Goal: Information Seeking & Learning: Learn about a topic

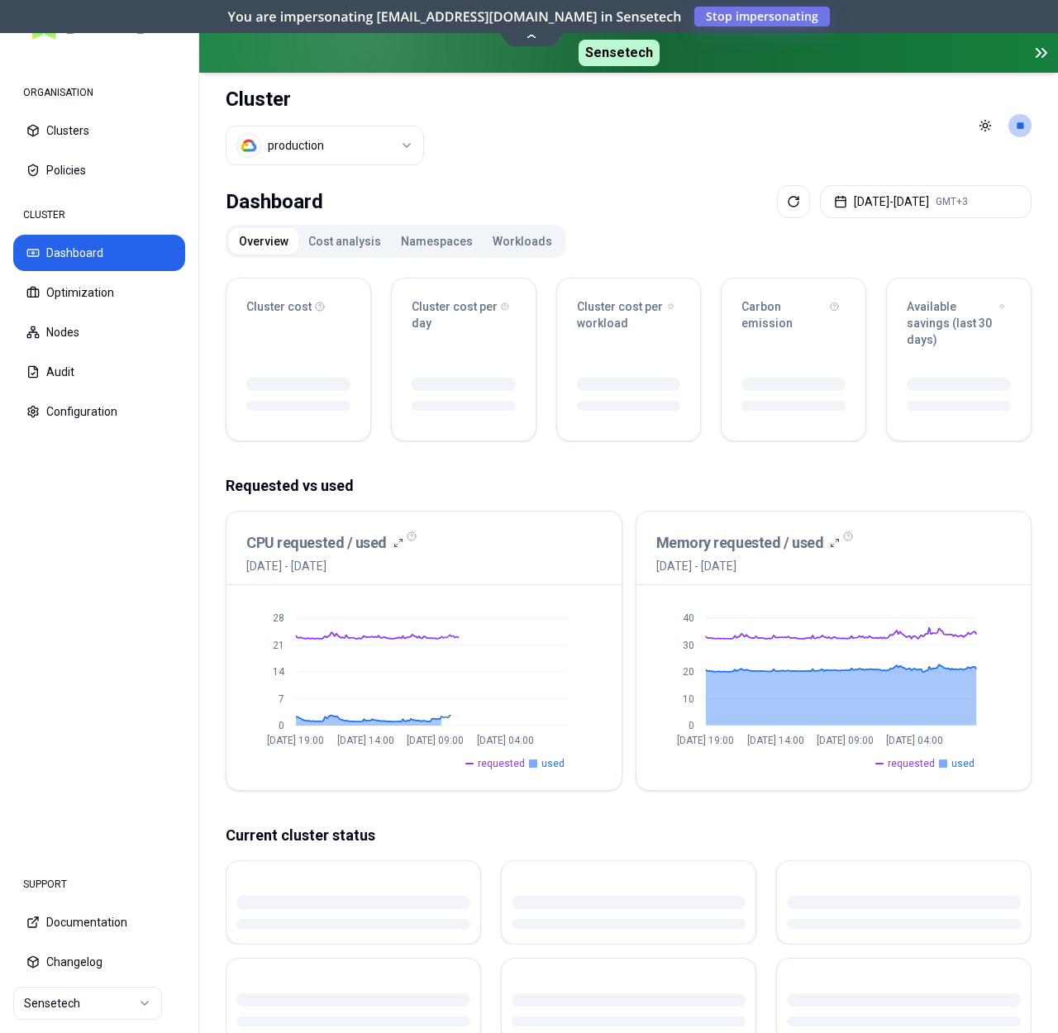
click at [458, 238] on button "Namespaces" at bounding box center [437, 241] width 92 height 26
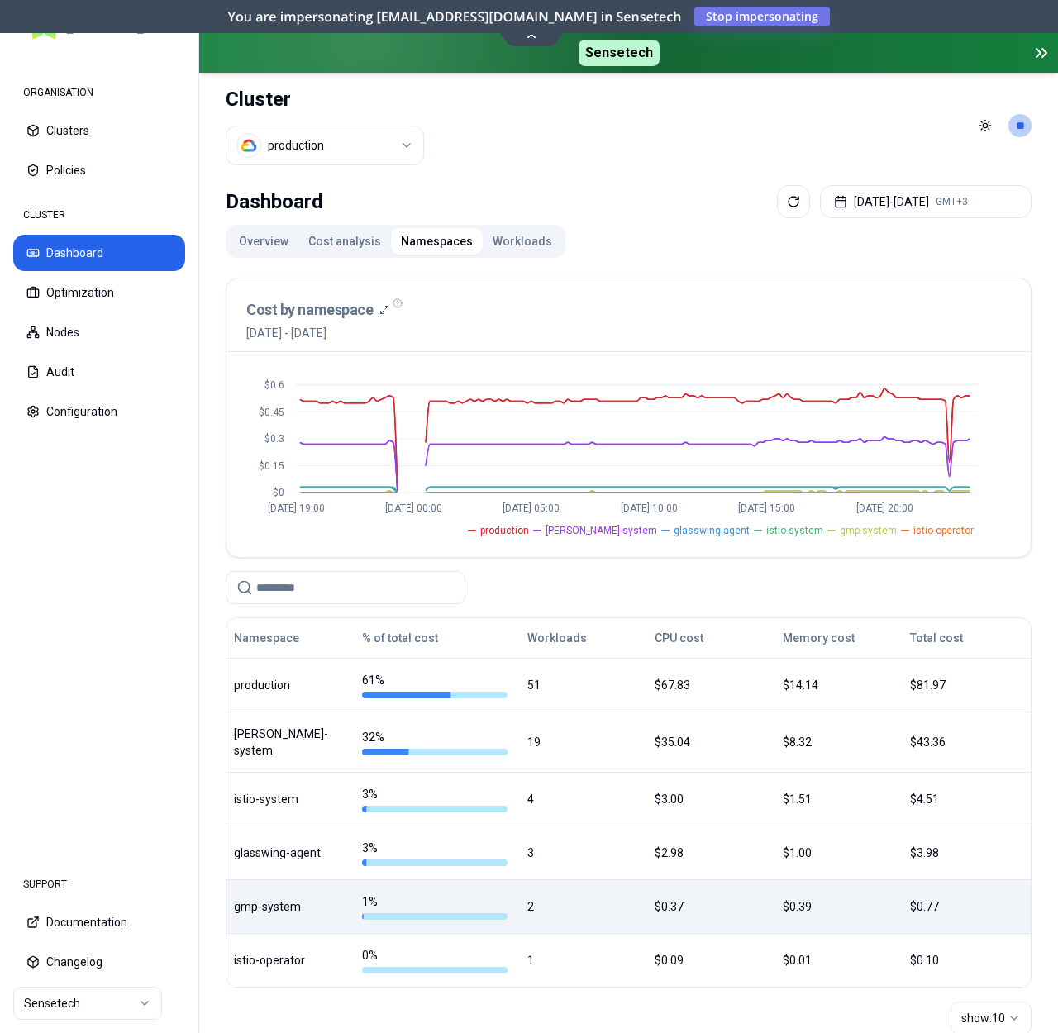
click at [279, 902] on div "gmp-system" at bounding box center [290, 907] width 113 height 17
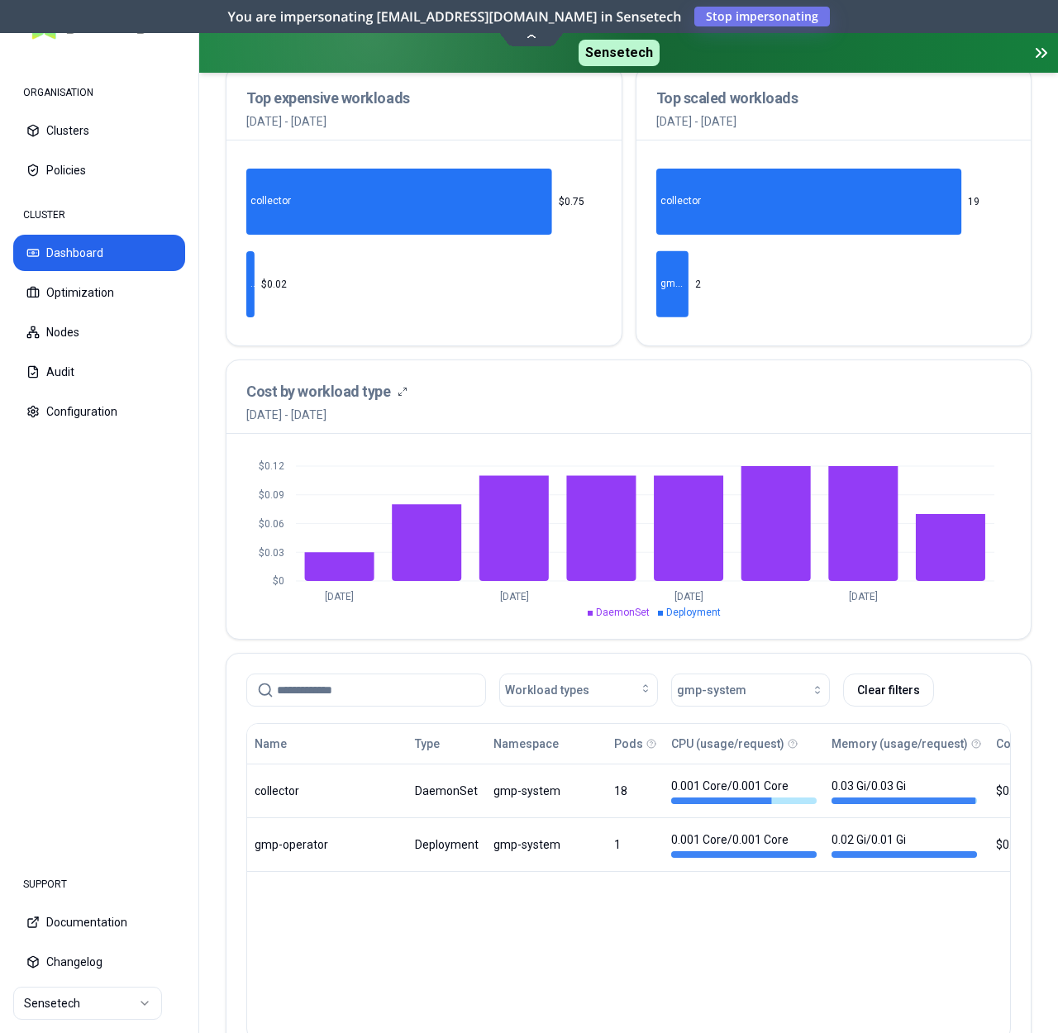
scroll to position [458, 0]
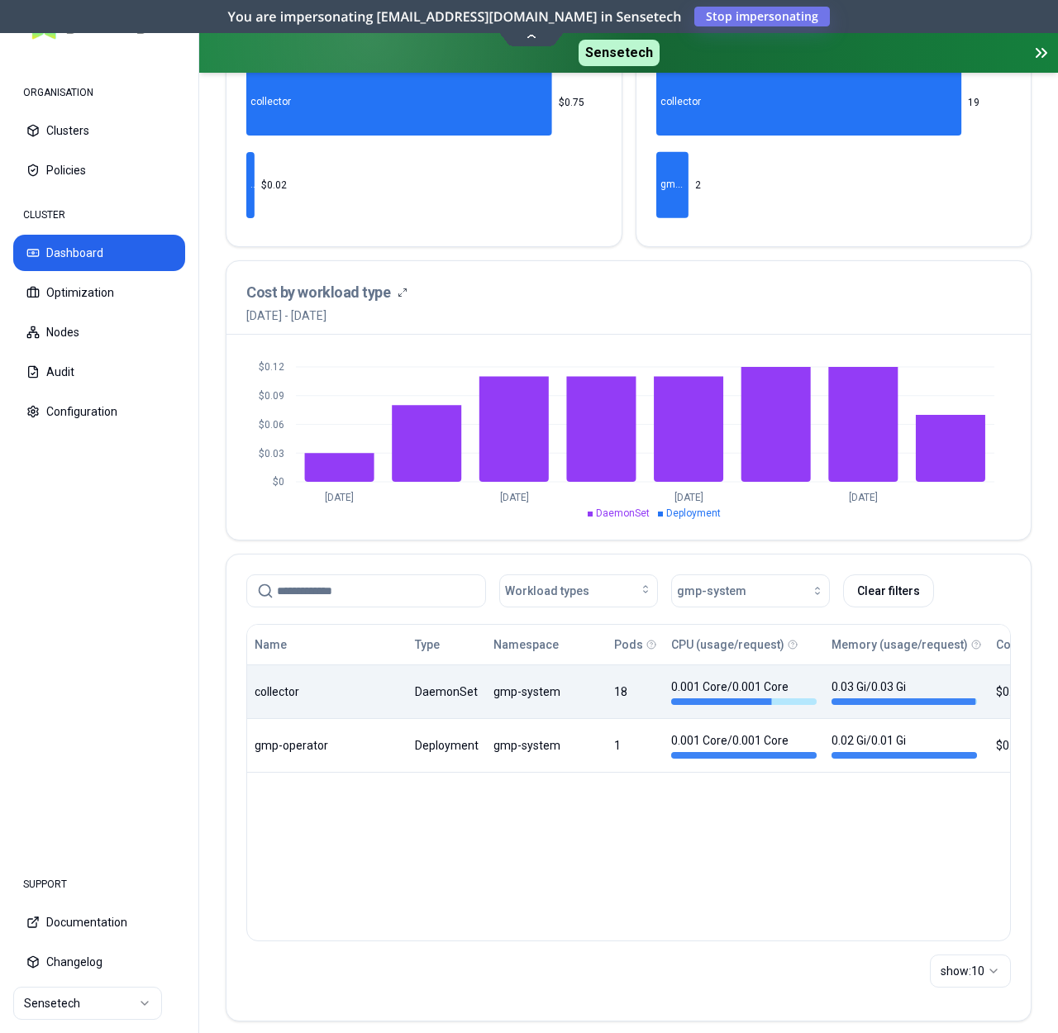
click at [477, 692] on body "ORGANISATION Clusters Policies CLUSTER Dashboard Optimization Nodes Audit Confi…" at bounding box center [529, 516] width 1058 height 1033
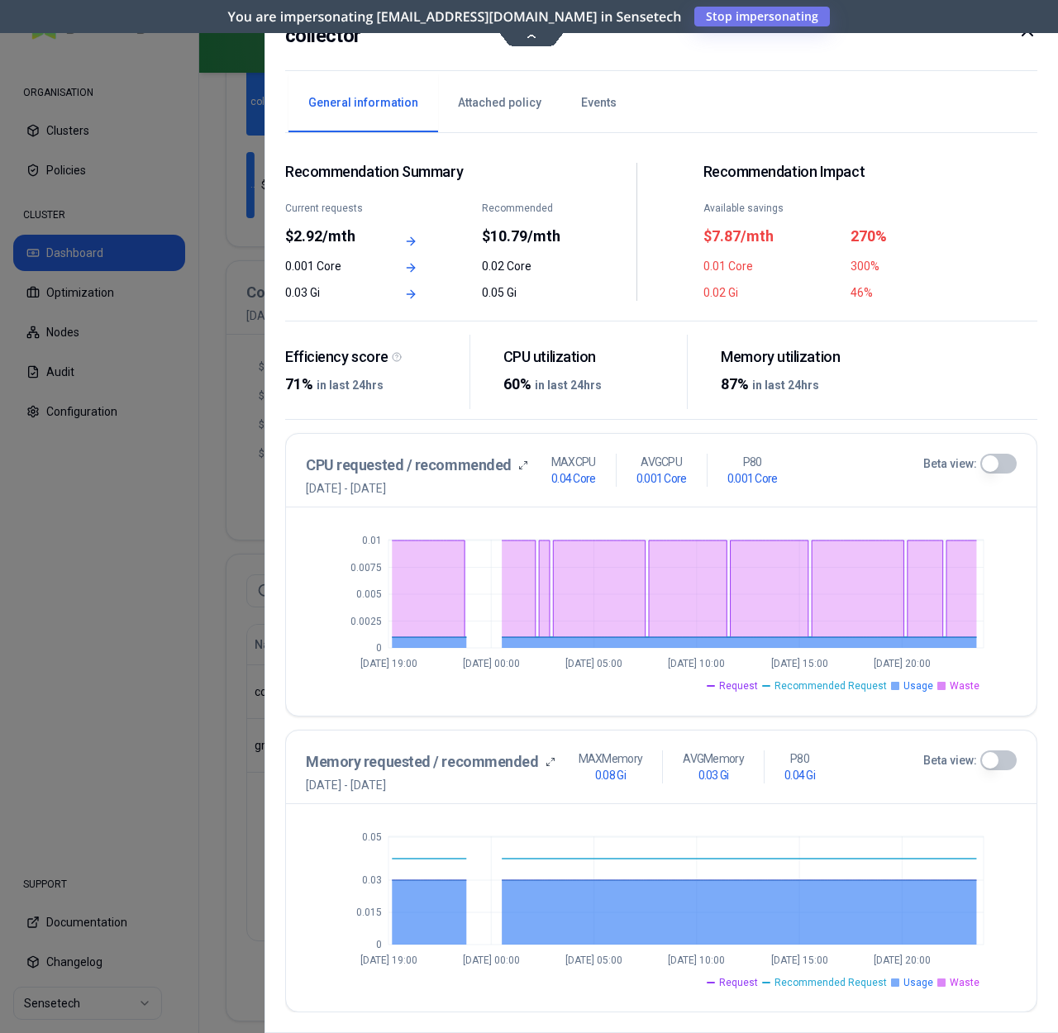
click at [501, 88] on button "Attached policy" at bounding box center [499, 103] width 123 height 58
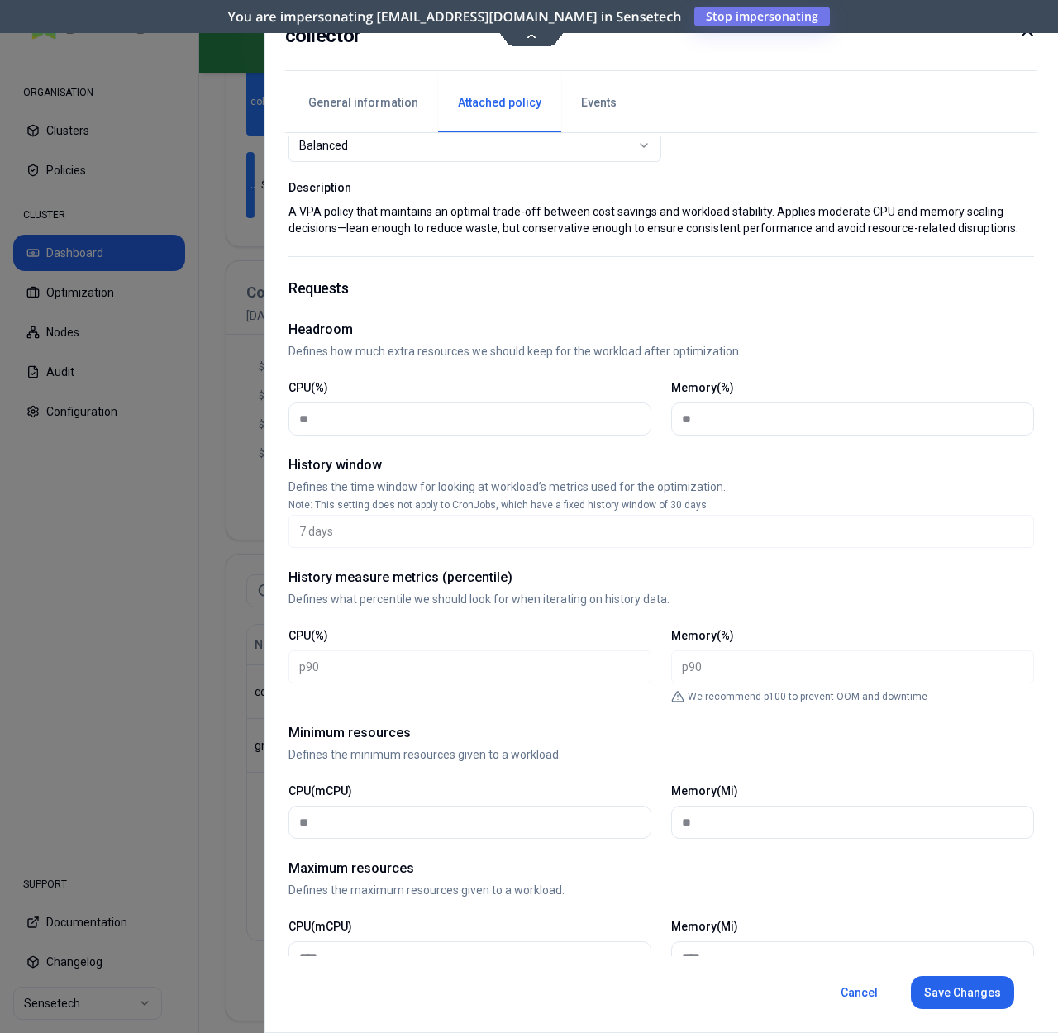
scroll to position [279, 0]
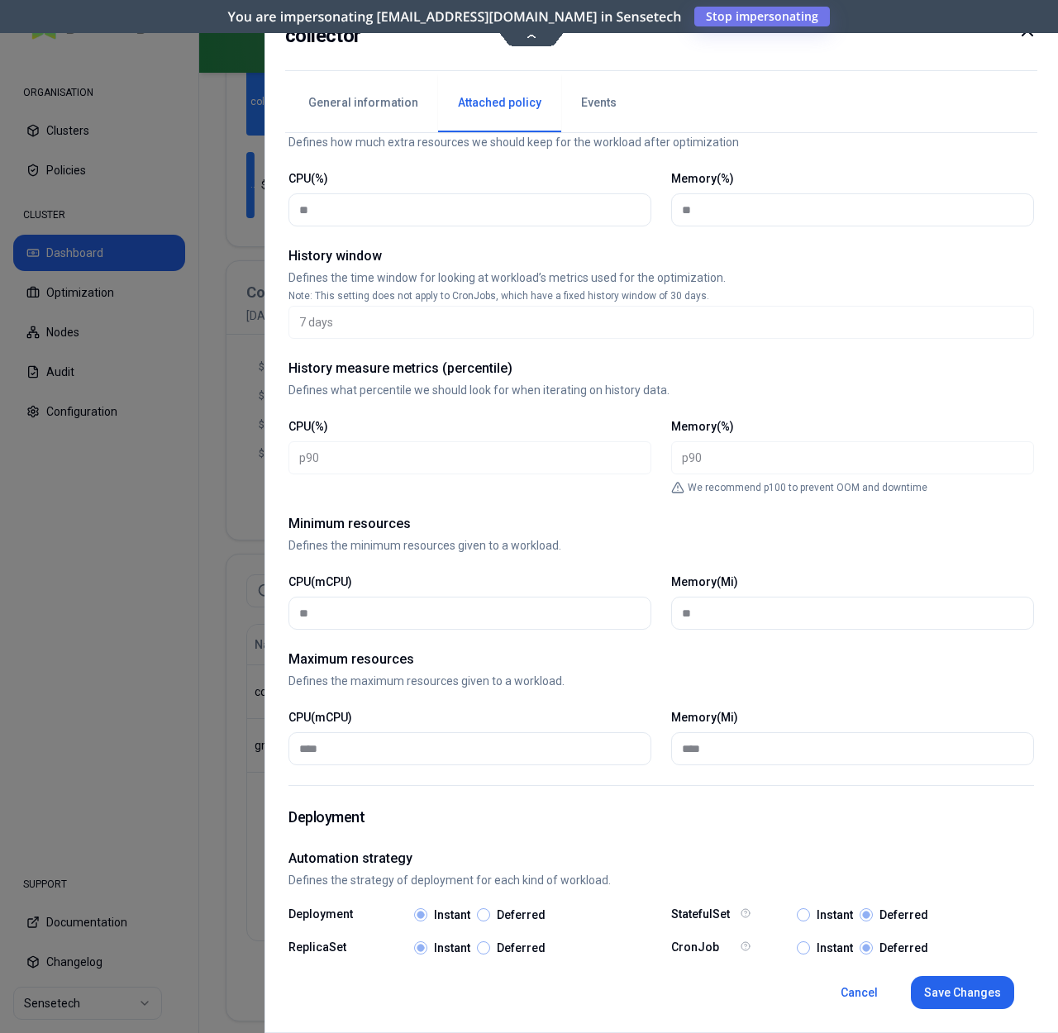
click at [642, 622] on div "**" at bounding box center [469, 613] width 363 height 33
click at [857, 170] on div "Memory(%) **" at bounding box center [852, 198] width 363 height 56
click at [1029, 36] on icon at bounding box center [1028, 31] width 20 height 20
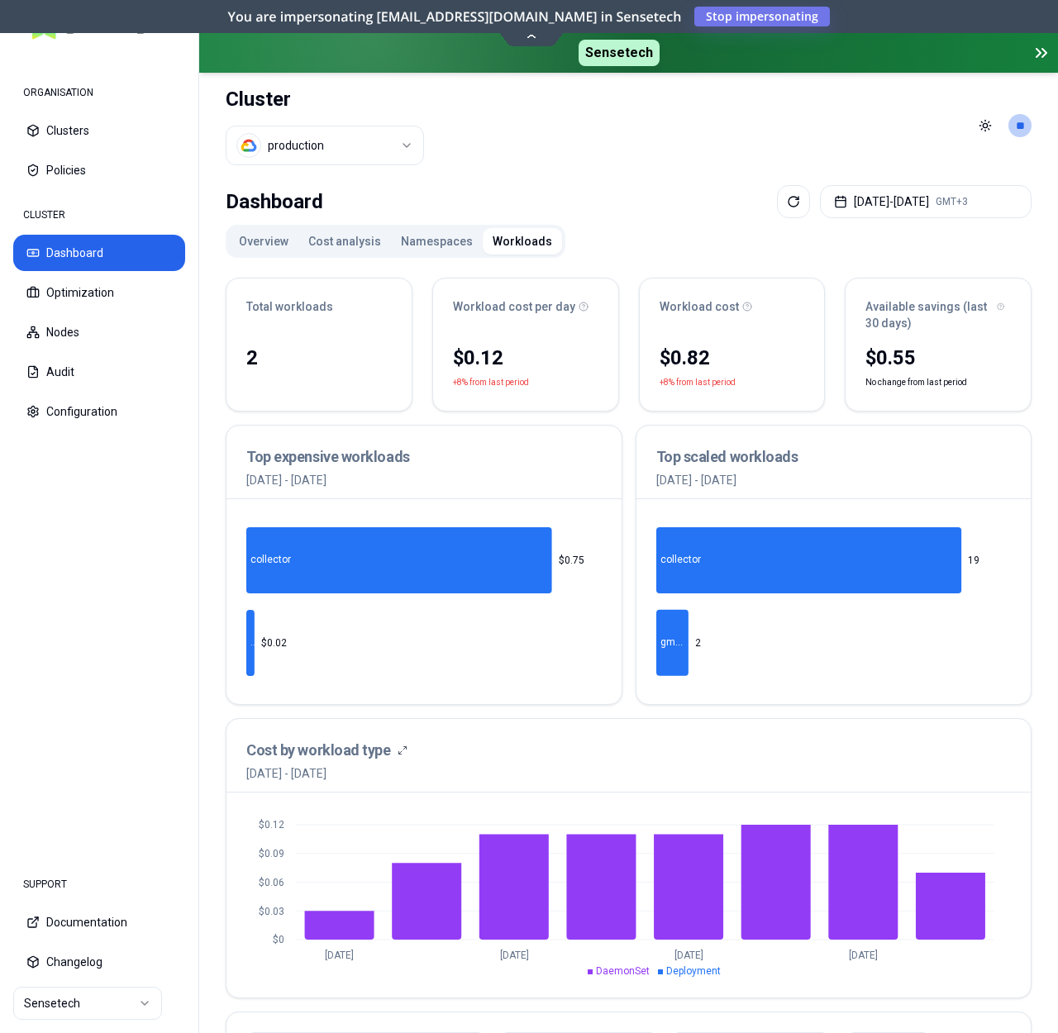
click at [280, 241] on button "Overview" at bounding box center [263, 241] width 69 height 26
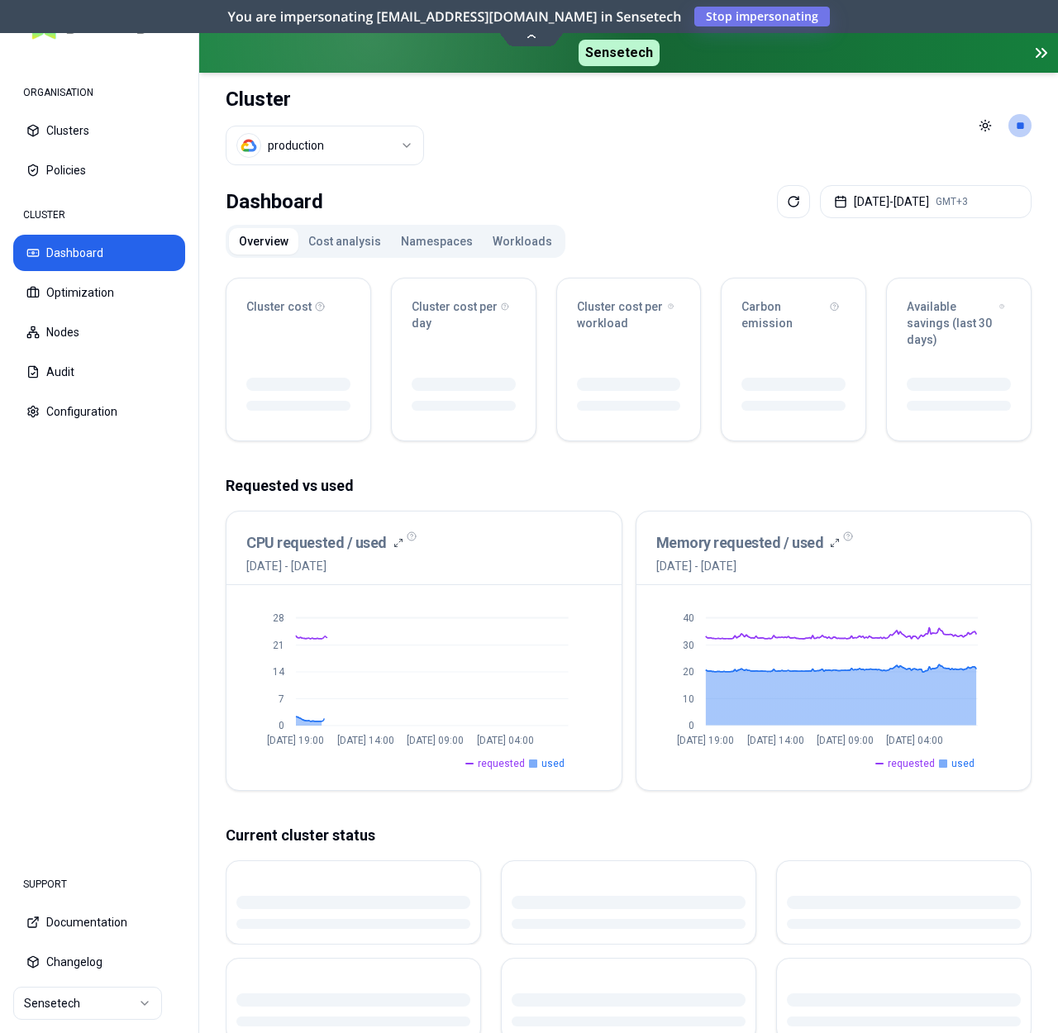
click at [471, 241] on button "Namespaces" at bounding box center [437, 241] width 92 height 26
click at [441, 243] on button "Namespaces" at bounding box center [437, 241] width 92 height 26
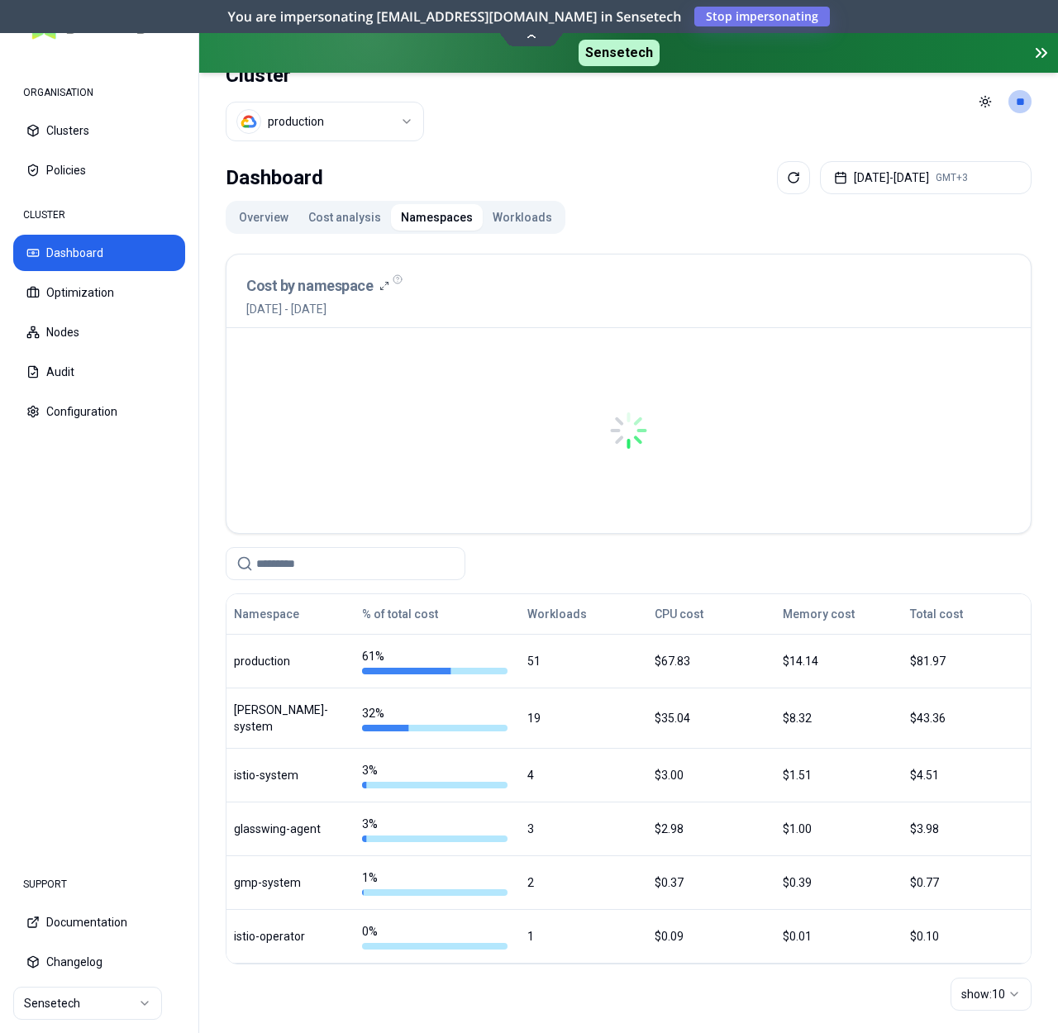
scroll to position [34, 0]
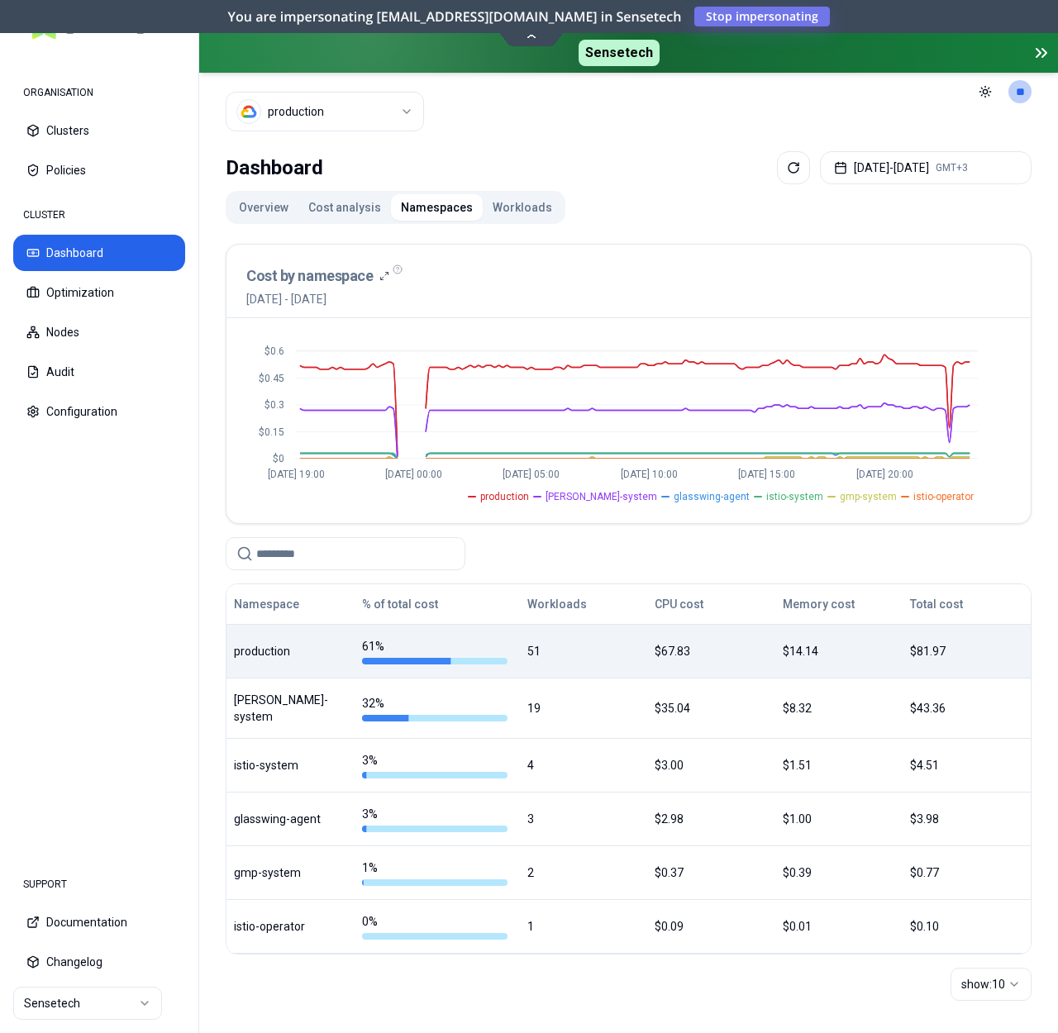
click at [312, 656] on div "production" at bounding box center [290, 651] width 113 height 17
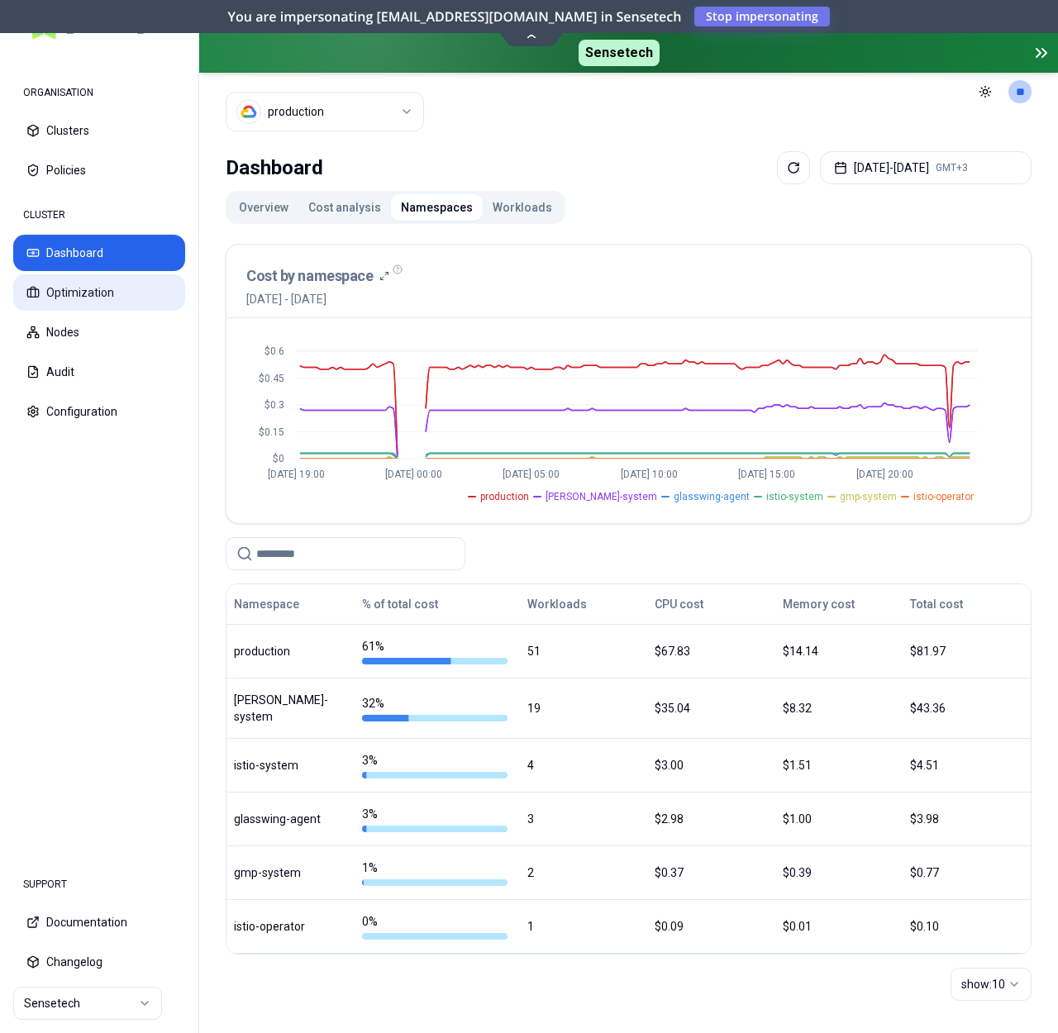
click at [70, 293] on button "Optimization" at bounding box center [99, 292] width 172 height 36
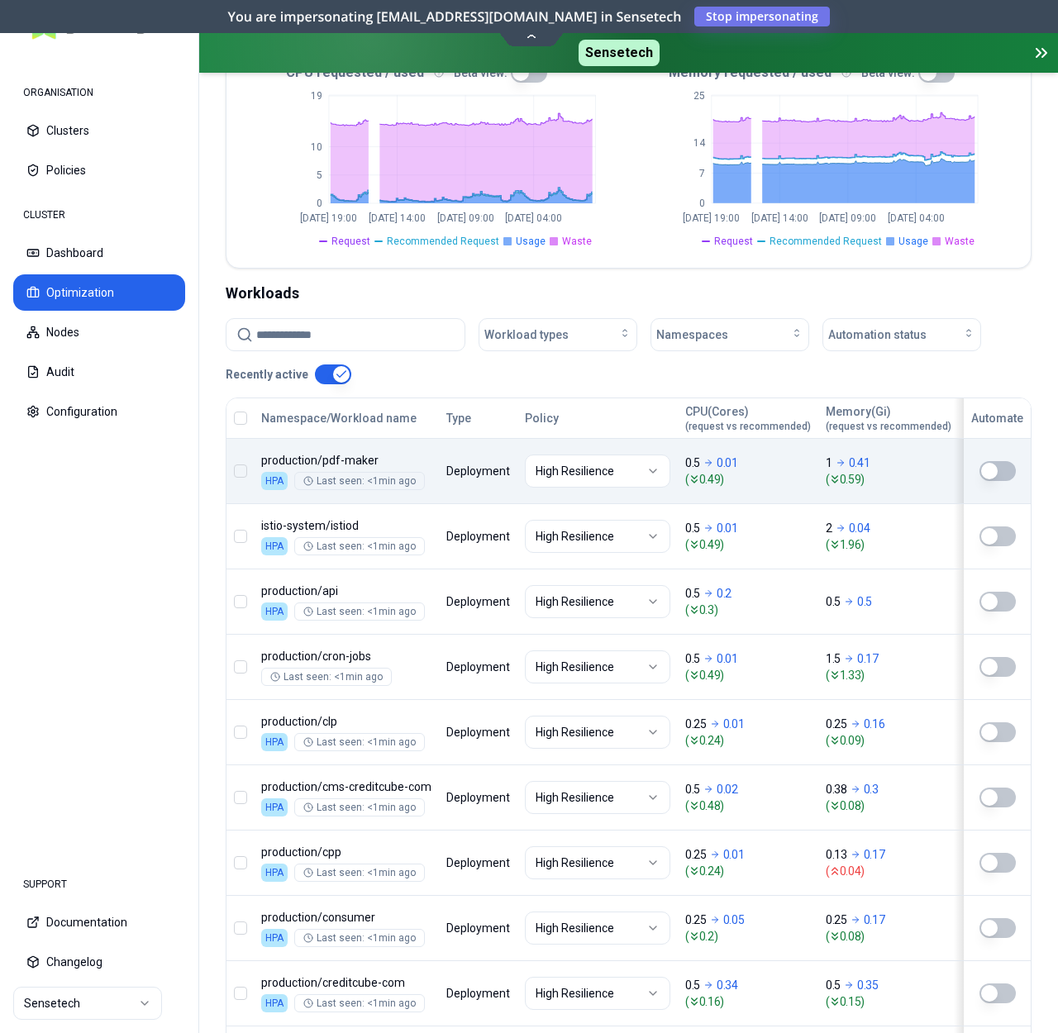
scroll to position [430, 0]
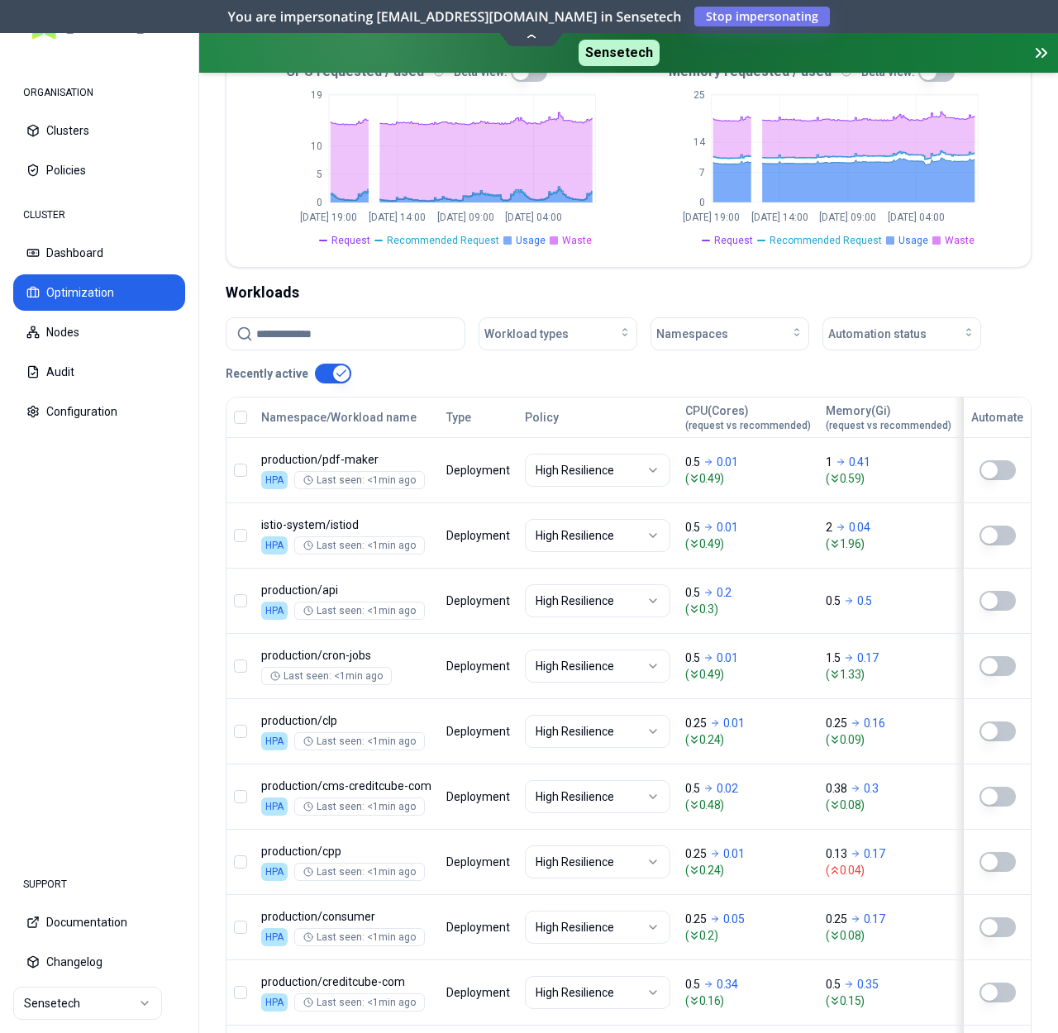
click at [342, 333] on input at bounding box center [355, 333] width 198 height 31
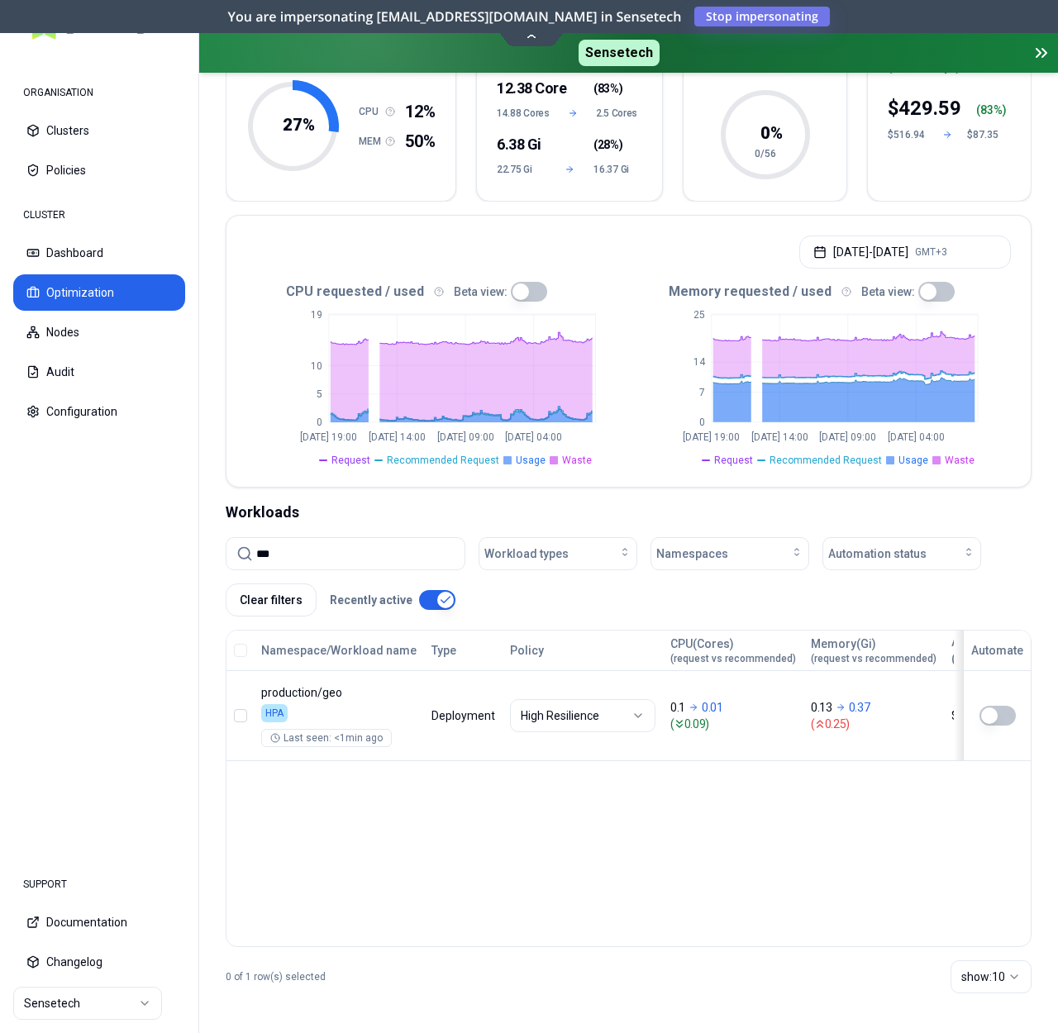
scroll to position [210, 0]
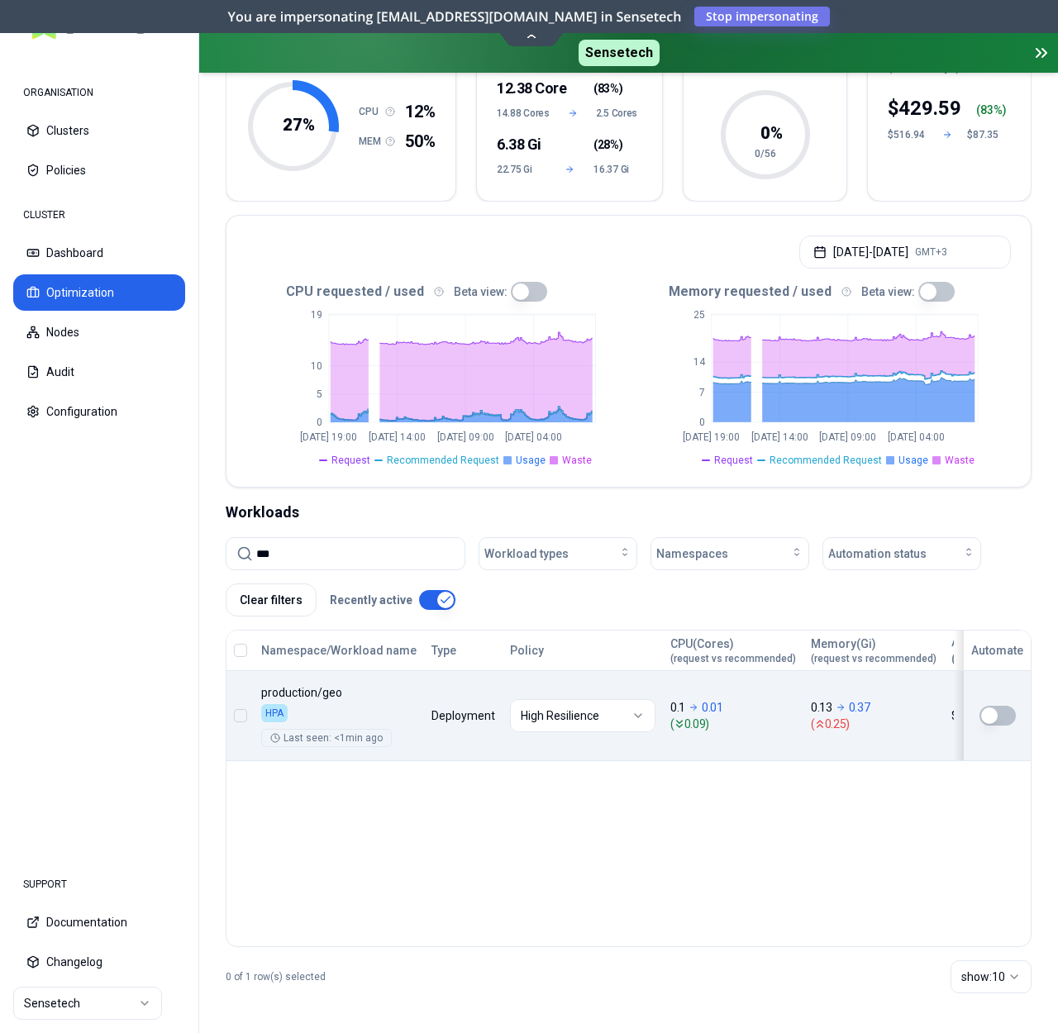
type input "***"
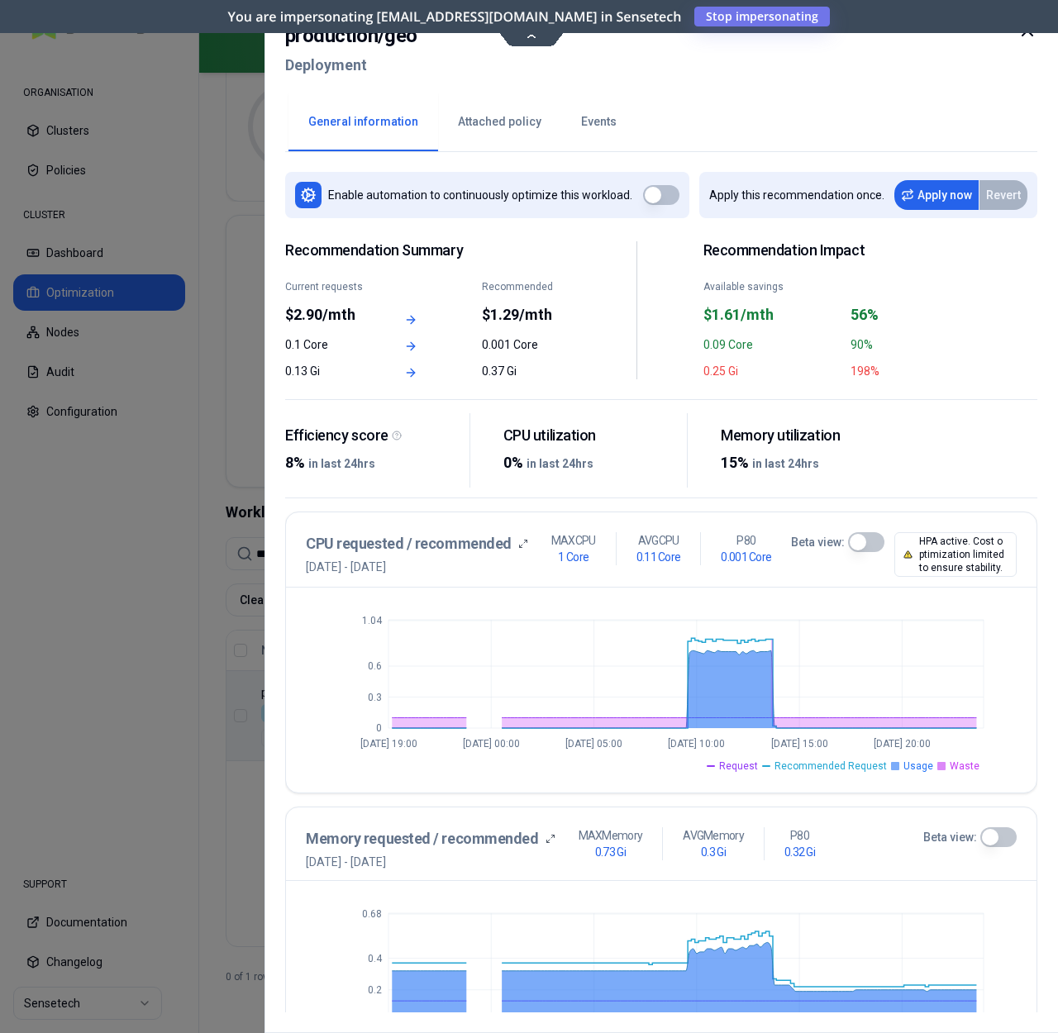
click at [471, 138] on button "Attached policy" at bounding box center [499, 122] width 123 height 58
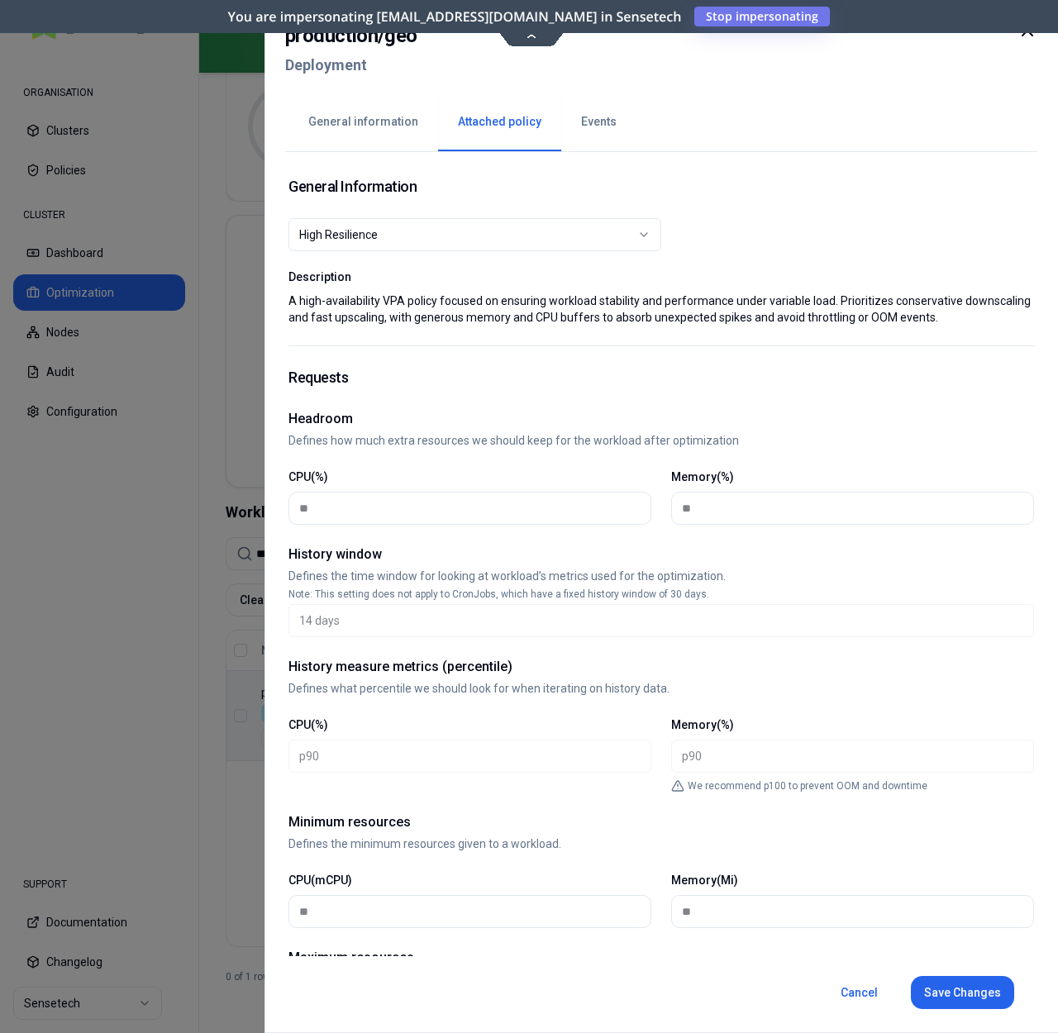
click at [379, 119] on button "General information" at bounding box center [363, 122] width 150 height 58
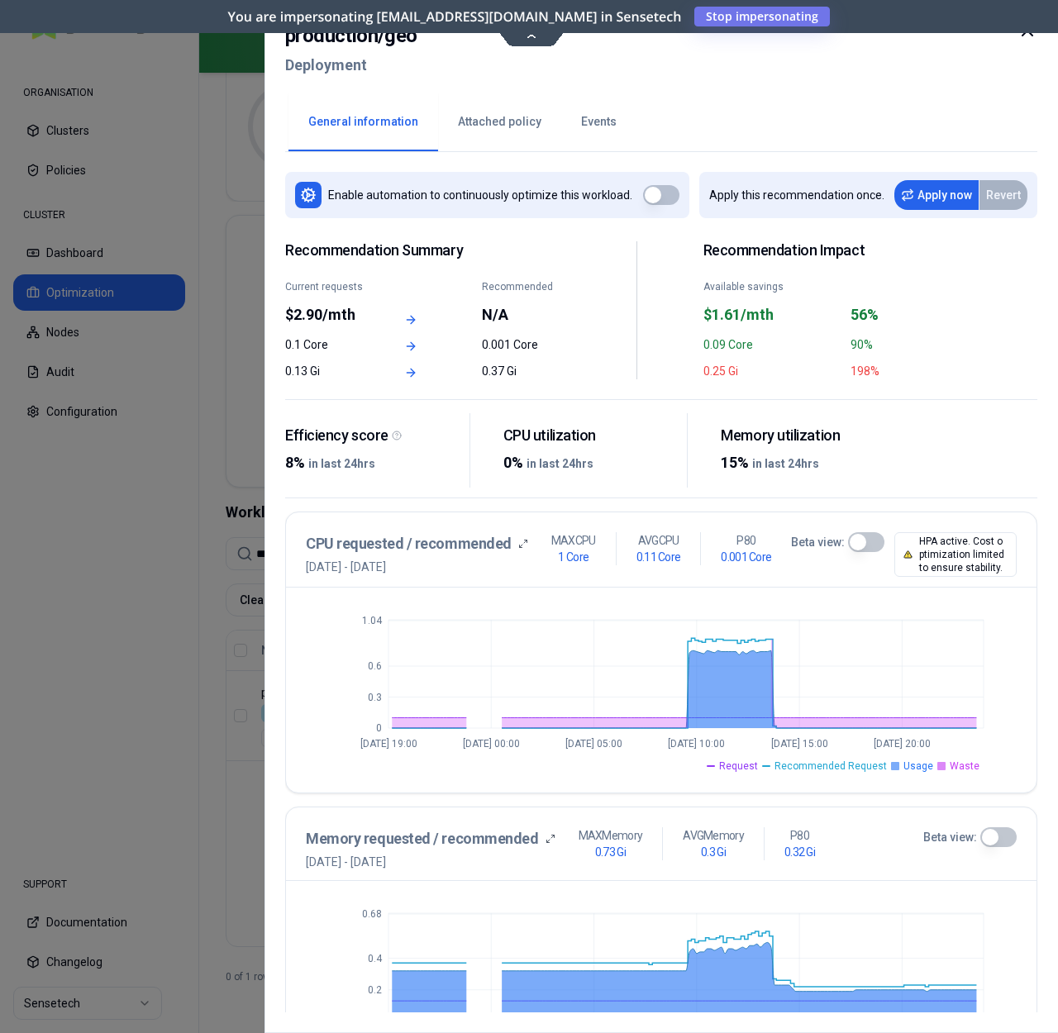
click at [1030, 38] on icon at bounding box center [1028, 31] width 20 height 20
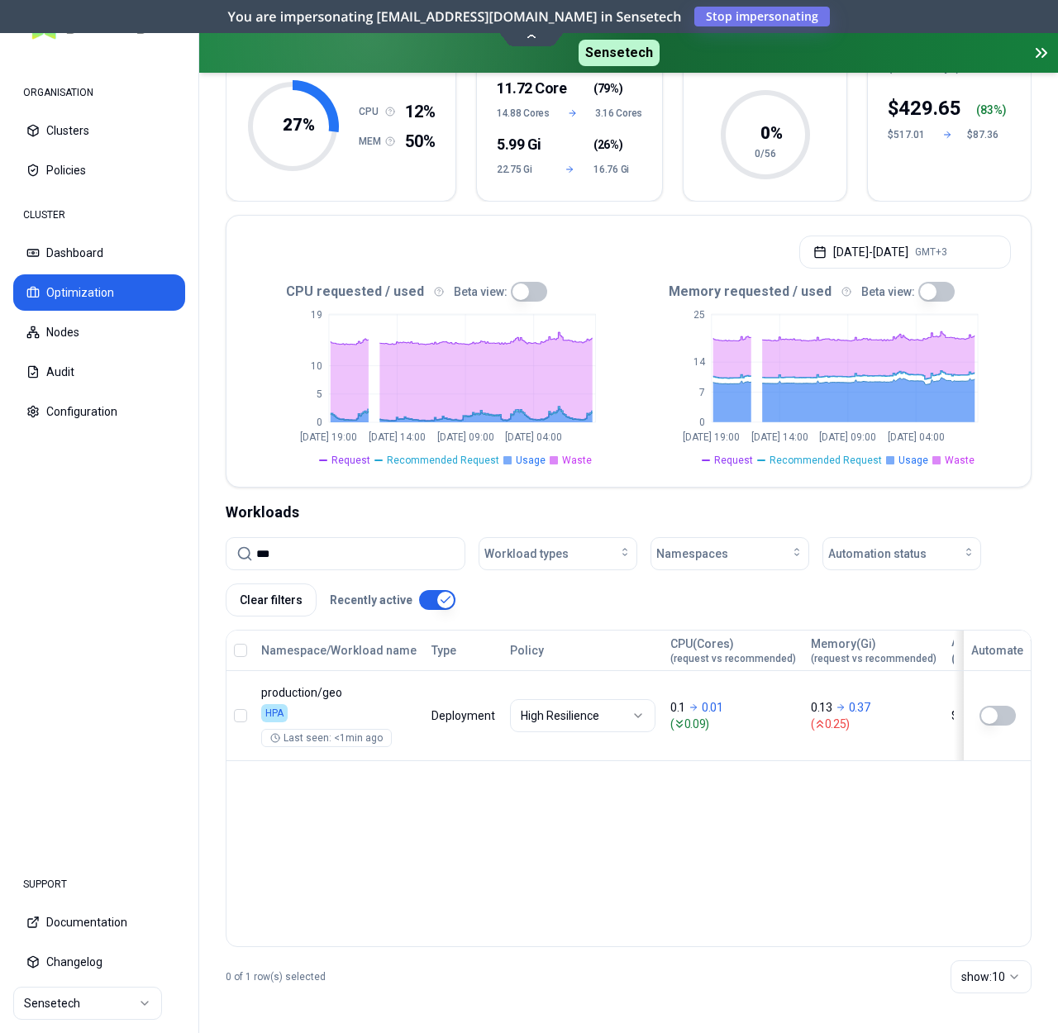
click at [336, 549] on input "***" at bounding box center [355, 553] width 198 height 31
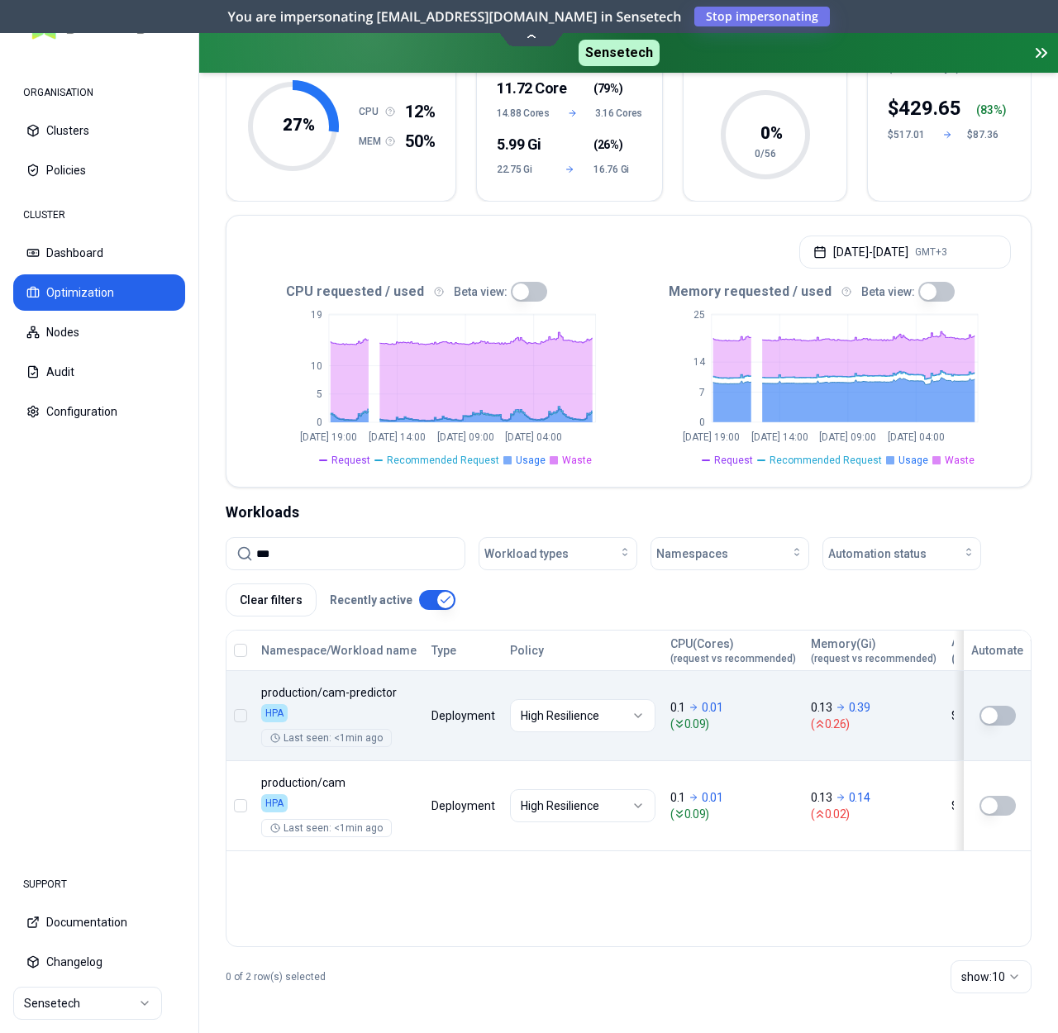
type input "***"
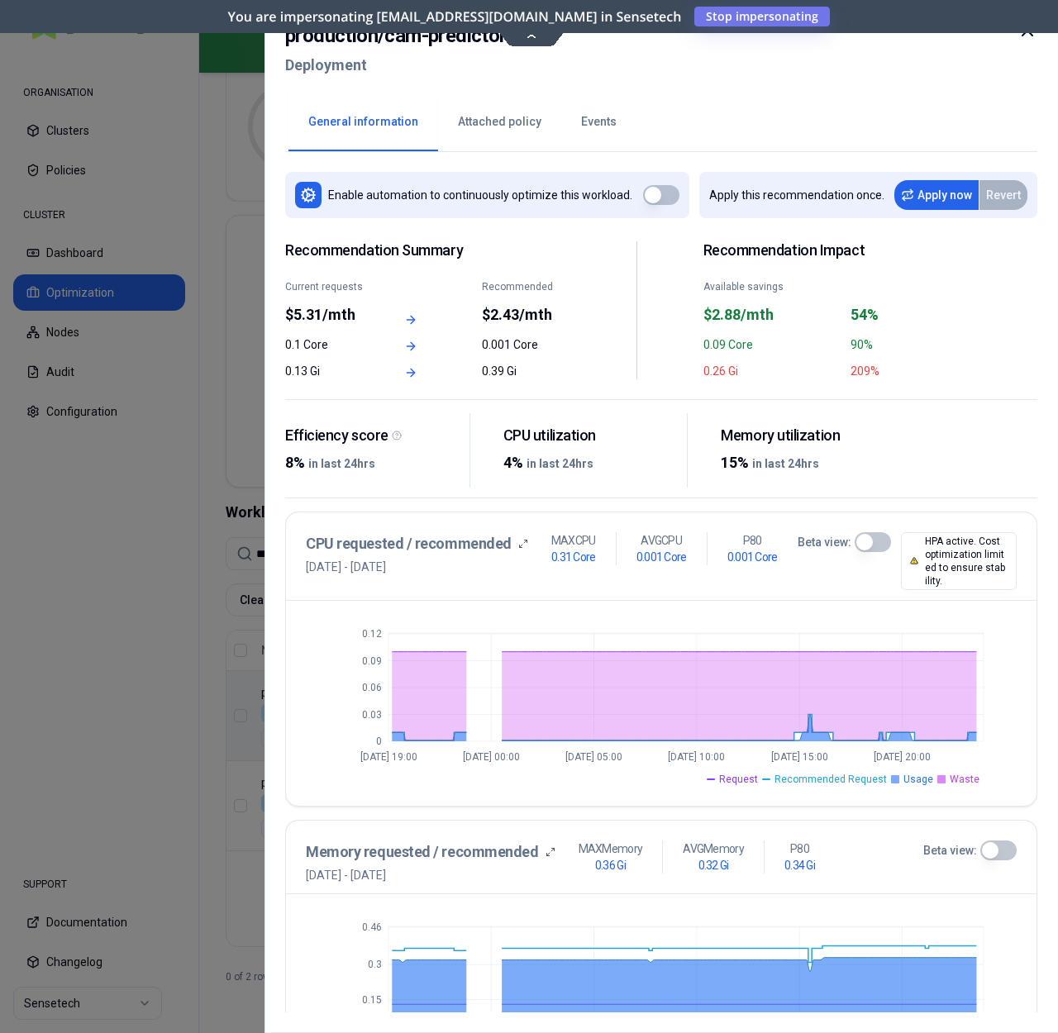
click at [474, 129] on button "Attached policy" at bounding box center [499, 122] width 123 height 58
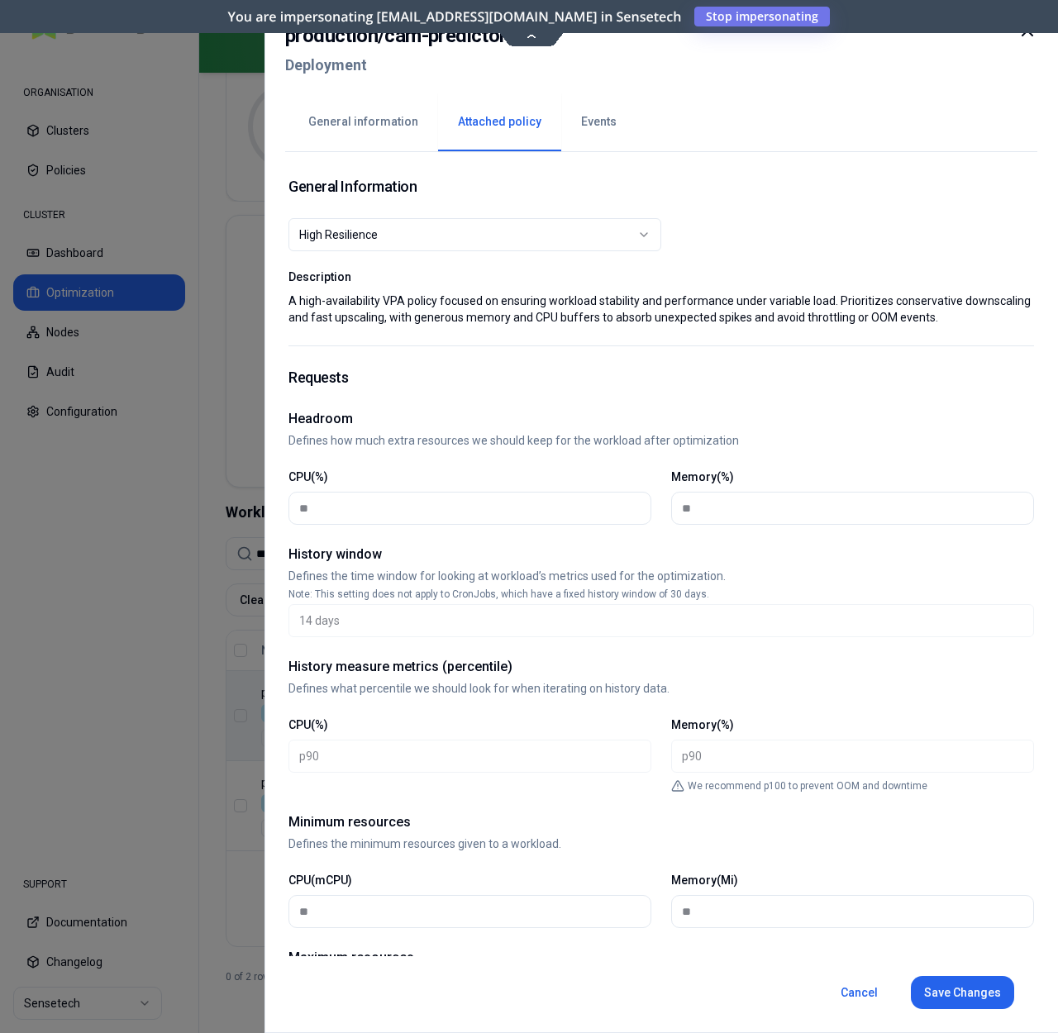
click at [1028, 37] on icon at bounding box center [1028, 31] width 20 height 20
